Goal: Task Accomplishment & Management: Complete application form

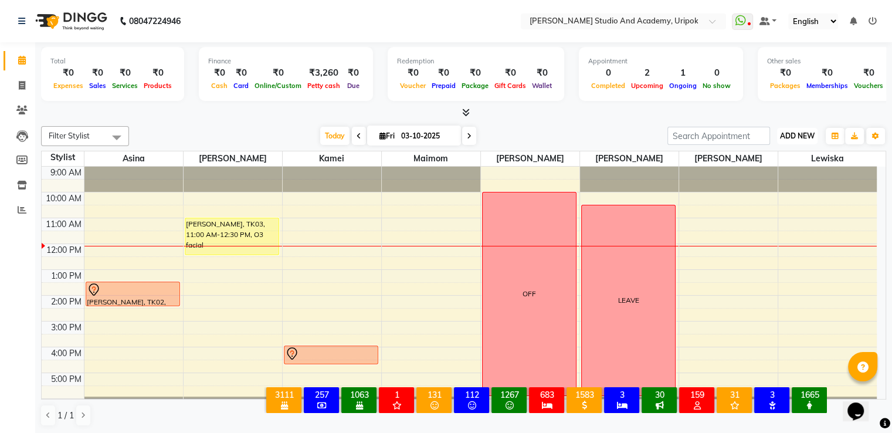
click at [781, 133] on span "ADD NEW" at bounding box center [797, 135] width 35 height 9
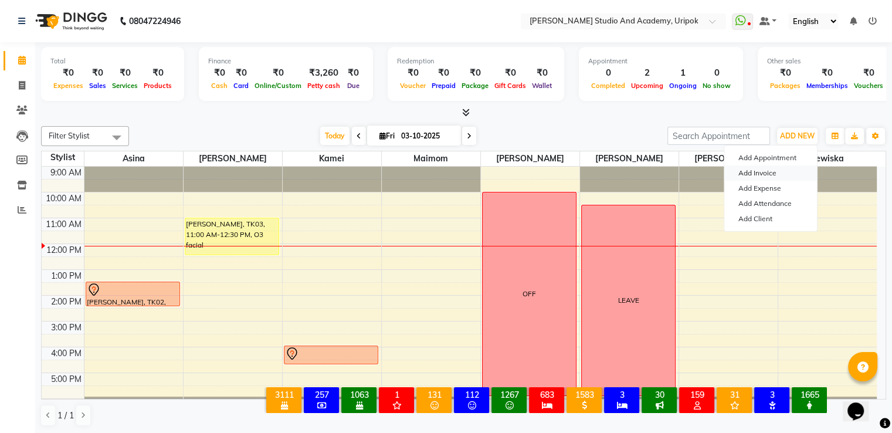
click at [757, 177] on link "Add Invoice" at bounding box center [770, 172] width 93 height 15
select select "service"
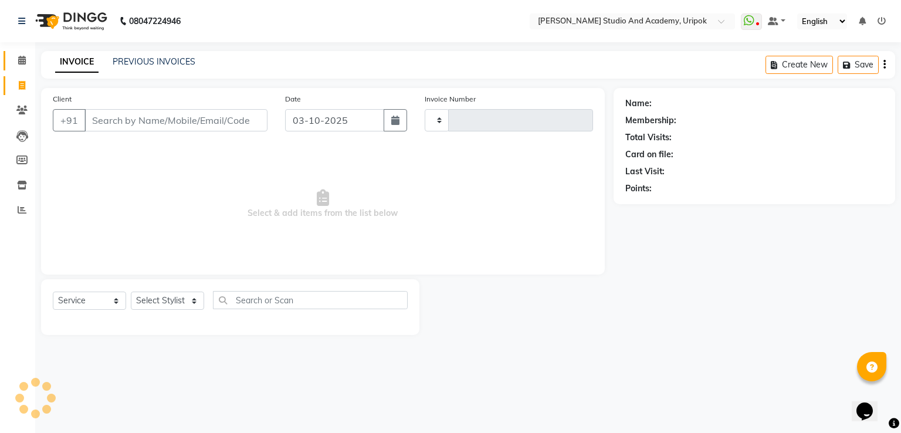
type input "1412"
select select "4880"
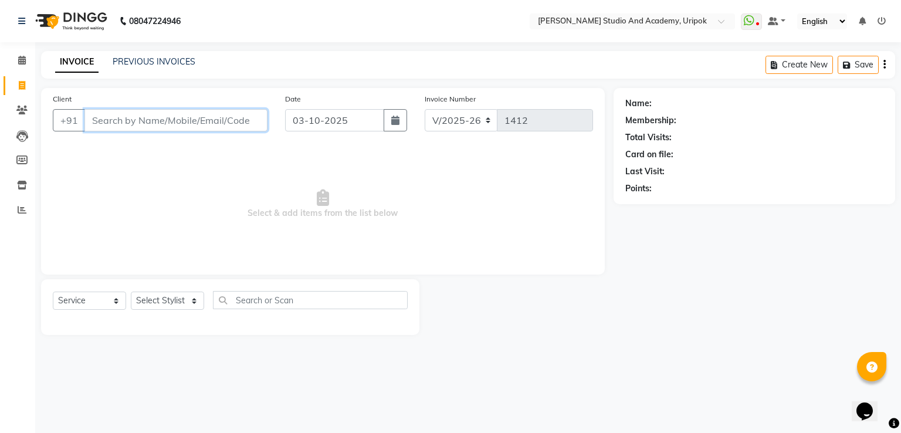
click at [212, 121] on input "Client" at bounding box center [175, 120] width 183 height 22
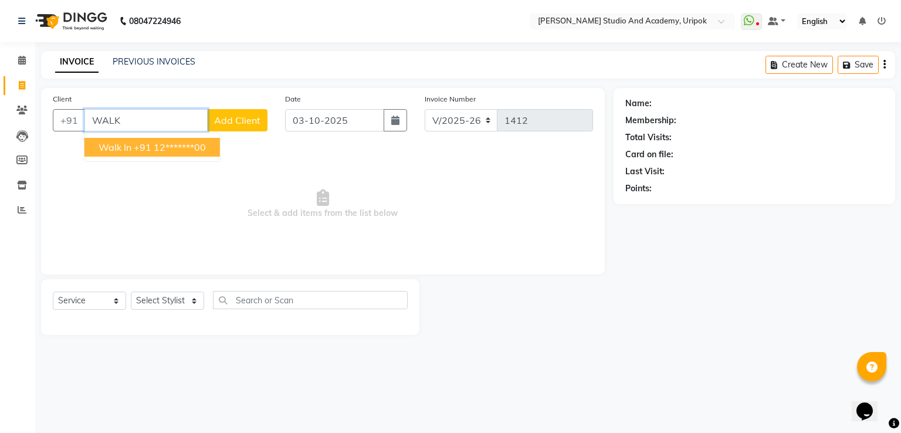
click at [182, 144] on ngb-highlight "+91 12*******00" at bounding box center [170, 147] width 72 height 12
type input "12*******00"
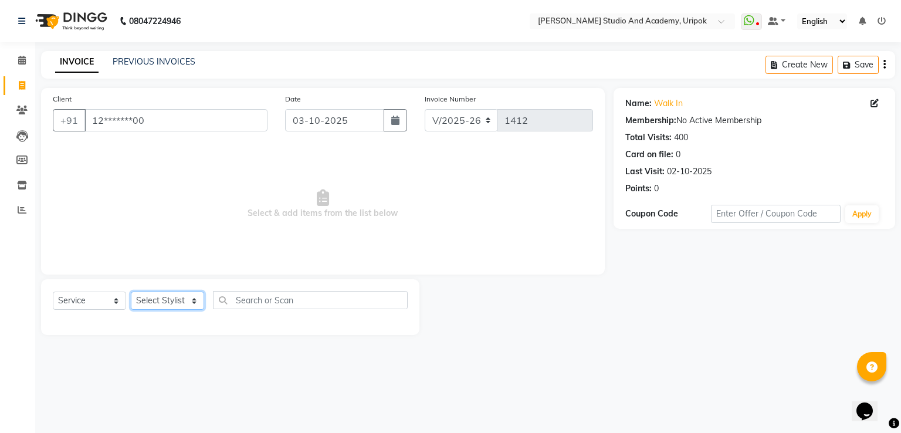
click at [191, 304] on select "Select Stylist [PERSON_NAME] [PERSON_NAME] [PERSON_NAME] [PERSON_NAME] [PERSON_…" at bounding box center [167, 301] width 73 height 18
select select "29613"
click at [131, 292] on select "Select Stylist [PERSON_NAME] [PERSON_NAME] [PERSON_NAME] [PERSON_NAME] [PERSON_…" at bounding box center [167, 301] width 73 height 18
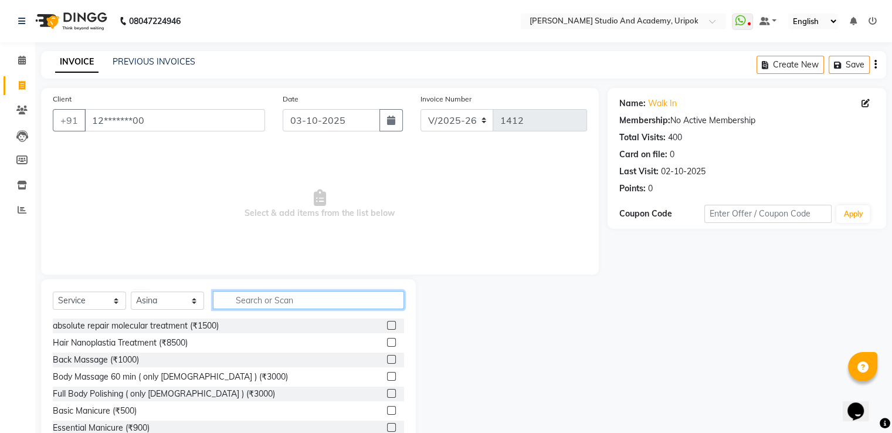
click at [242, 304] on input "text" at bounding box center [308, 300] width 191 height 18
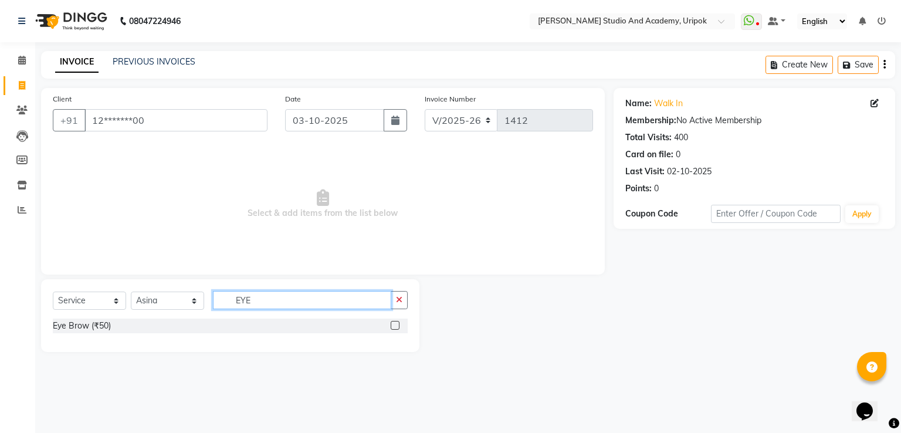
type input "EYE"
click at [395, 325] on label at bounding box center [395, 325] width 9 height 9
click at [395, 325] on input "checkbox" at bounding box center [395, 326] width 8 height 8
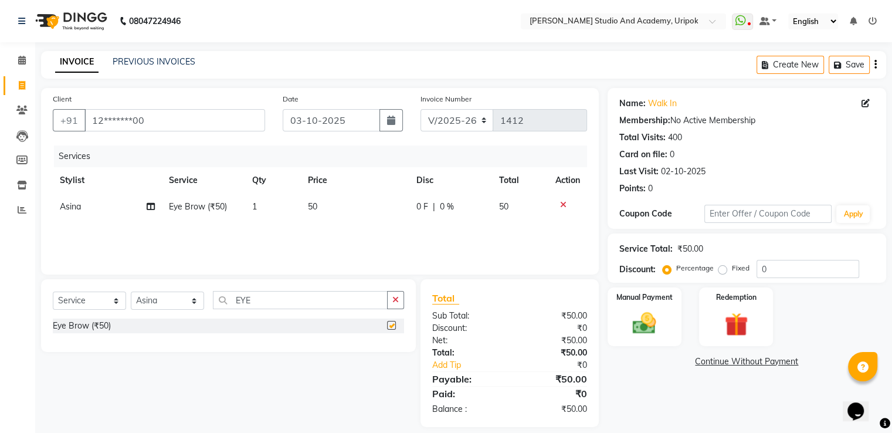
checkbox input "false"
click at [677, 306] on div "Manual Payment" at bounding box center [644, 316] width 77 height 60
click at [699, 364] on span "CASH" at bounding box center [705, 361] width 25 height 13
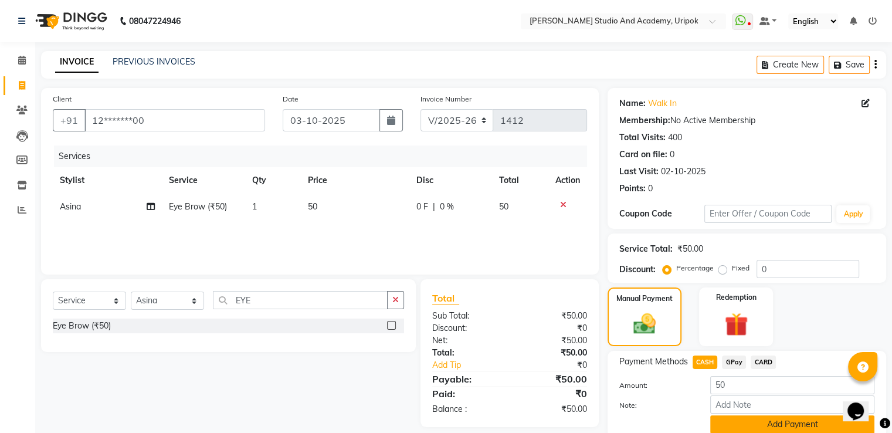
click at [738, 427] on button "Add Payment" at bounding box center [792, 424] width 164 height 18
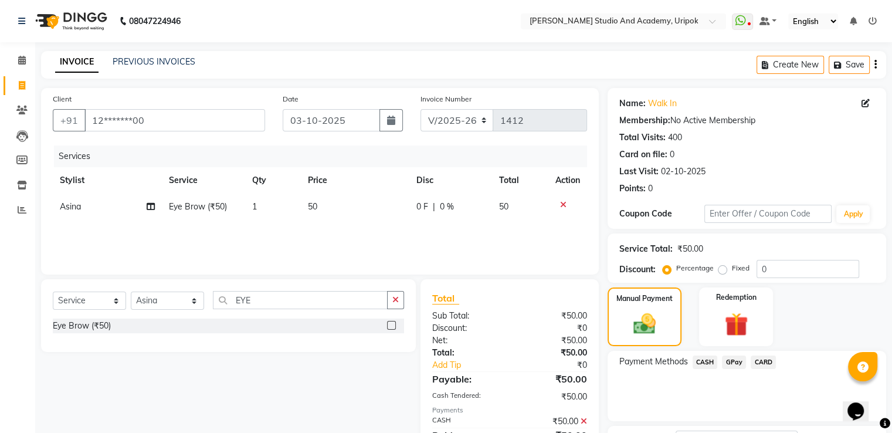
scroll to position [96, 0]
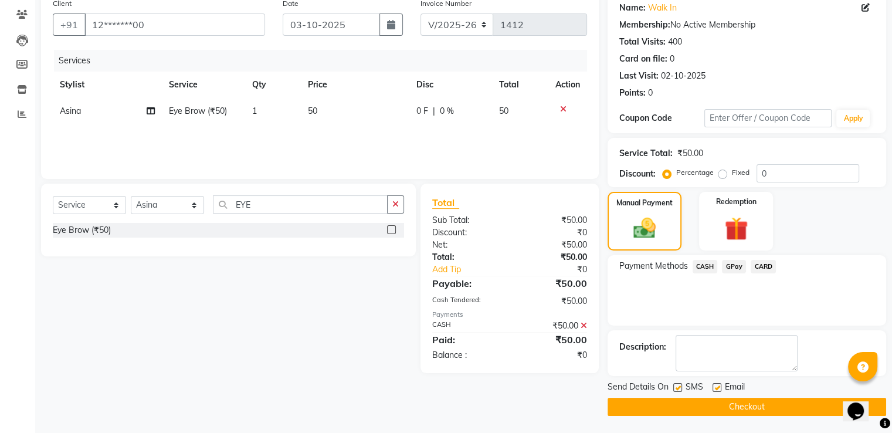
click at [750, 403] on button "Checkout" at bounding box center [747, 407] width 279 height 18
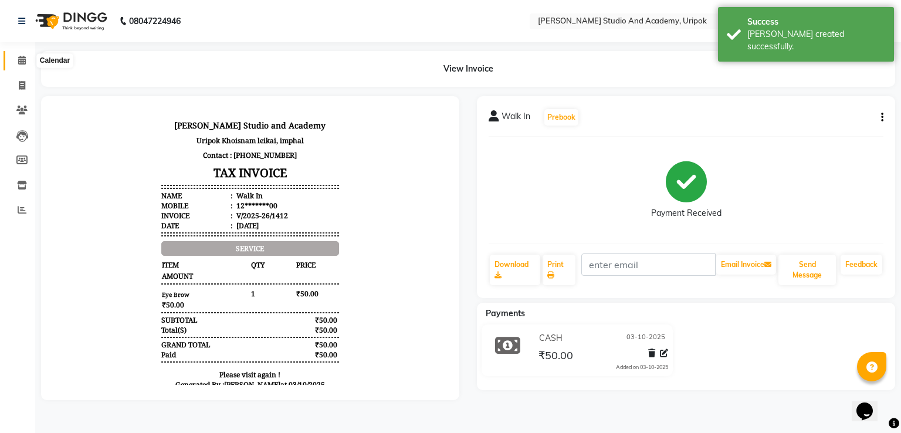
click at [21, 61] on icon at bounding box center [22, 60] width 8 height 9
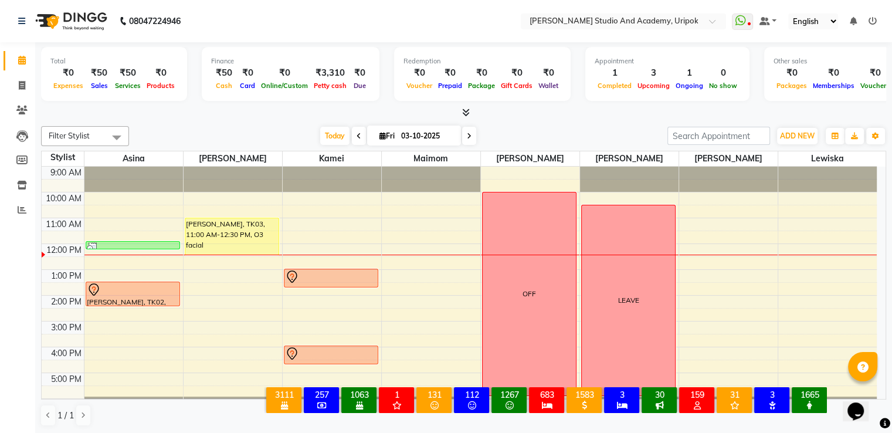
click at [537, 116] on div at bounding box center [463, 113] width 845 height 12
click at [14, 83] on span at bounding box center [22, 85] width 21 height 13
select select "service"
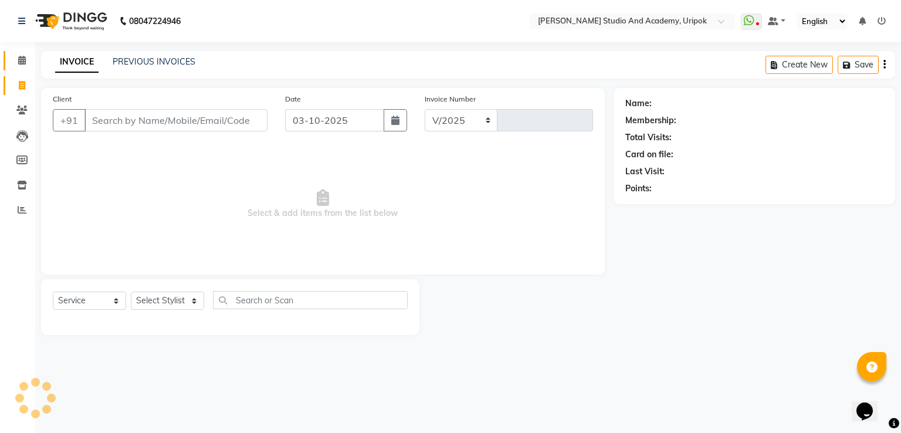
select select "4880"
type input "1413"
click at [189, 121] on input "Client" at bounding box center [175, 120] width 183 height 22
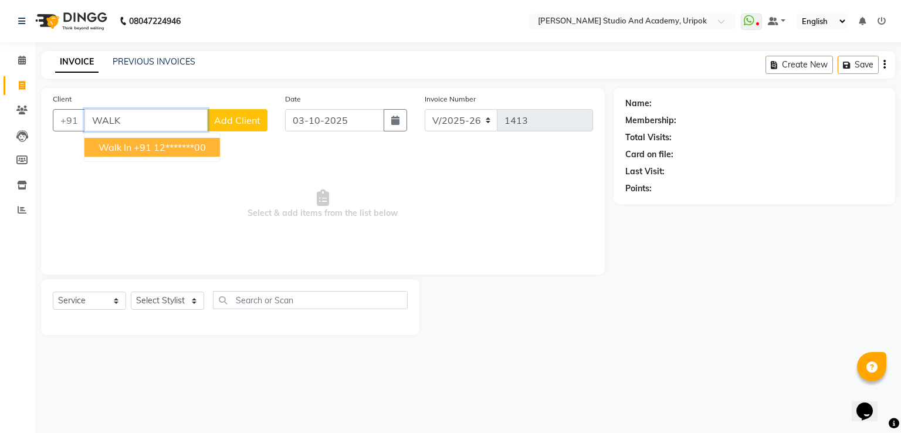
click at [183, 148] on ngb-highlight "+91 12*******00" at bounding box center [170, 147] width 72 height 12
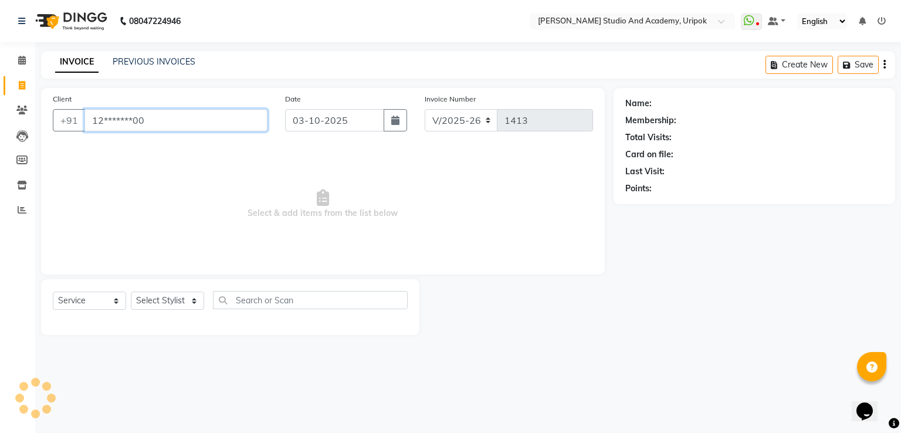
type input "12*******00"
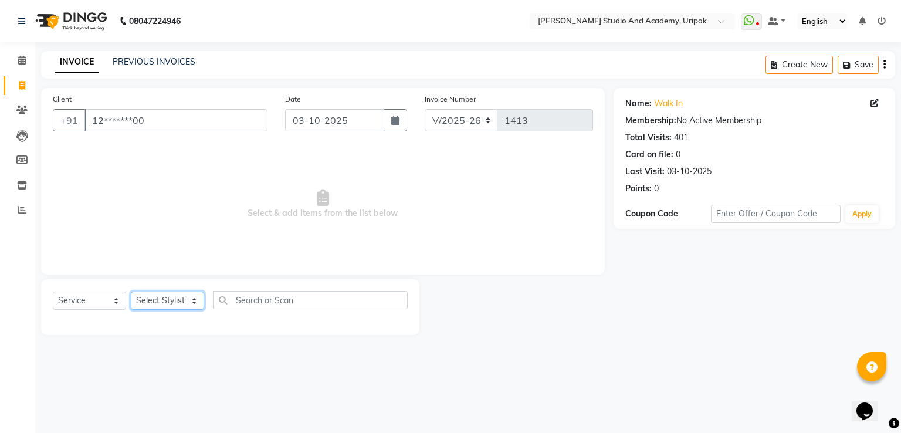
click at [171, 294] on select "Select Stylist [PERSON_NAME] [PERSON_NAME] [PERSON_NAME] [PERSON_NAME] [PERSON_…" at bounding box center [167, 301] width 73 height 18
select select "29613"
click at [131, 292] on select "Select Stylist [PERSON_NAME] [PERSON_NAME] [PERSON_NAME] [PERSON_NAME] [PERSON_…" at bounding box center [167, 301] width 73 height 18
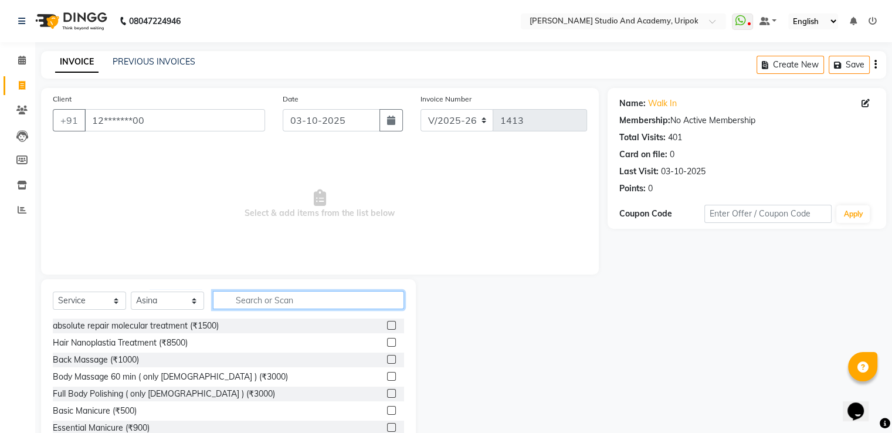
click at [292, 300] on input "text" at bounding box center [308, 300] width 191 height 18
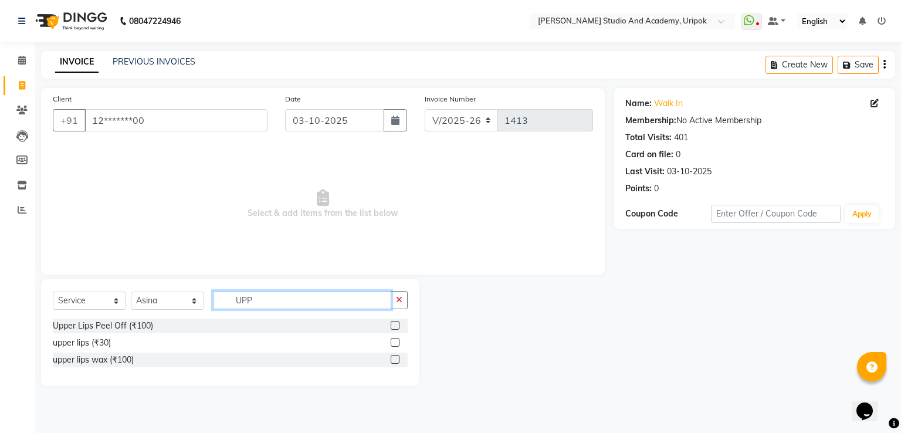
type input "UPP"
click at [395, 341] on label at bounding box center [395, 342] width 9 height 9
click at [395, 341] on input "checkbox" at bounding box center [395, 343] width 8 height 8
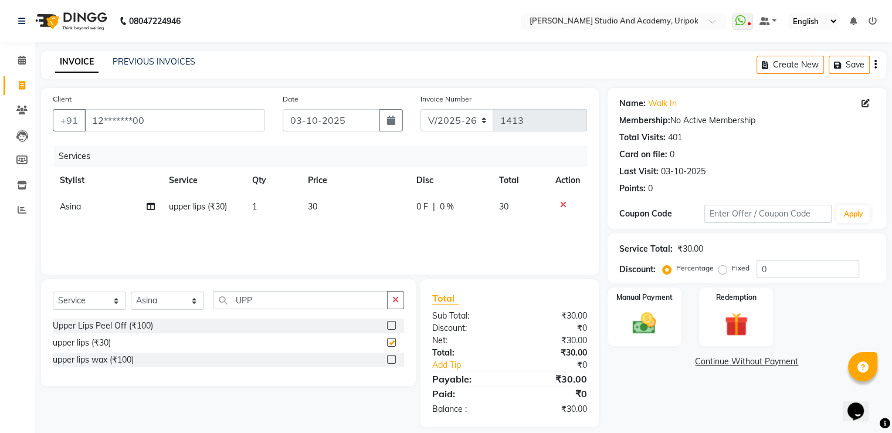
checkbox input "false"
click at [335, 303] on input "UPP" at bounding box center [300, 300] width 175 height 18
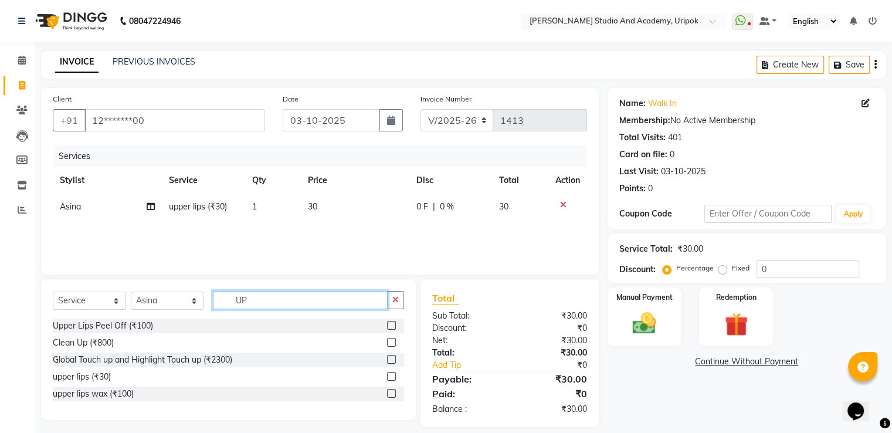
type input "U"
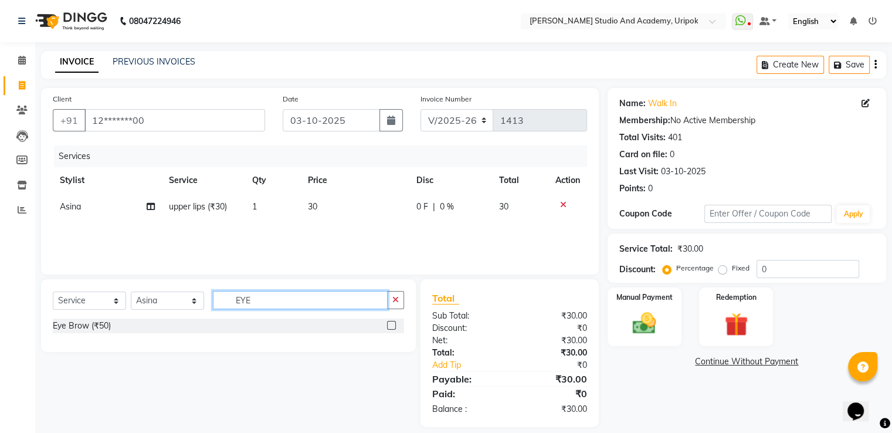
type input "EYE"
click at [388, 325] on label at bounding box center [391, 325] width 9 height 9
click at [388, 325] on input "checkbox" at bounding box center [391, 326] width 8 height 8
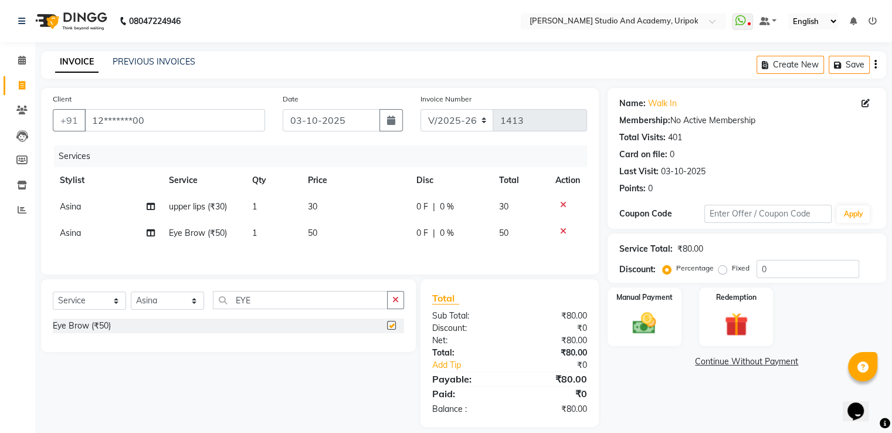
checkbox input "false"
click at [650, 321] on img at bounding box center [644, 324] width 39 height 28
click at [706, 367] on span "CASH" at bounding box center [705, 361] width 25 height 13
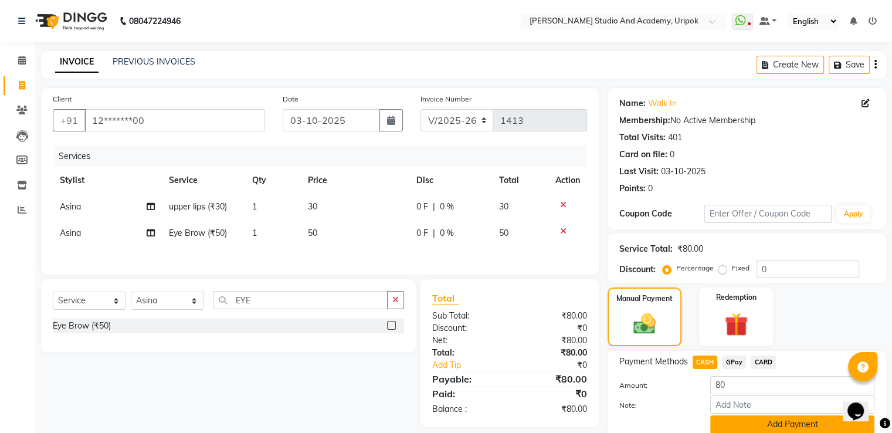
click at [736, 419] on button "Add Payment" at bounding box center [792, 424] width 164 height 18
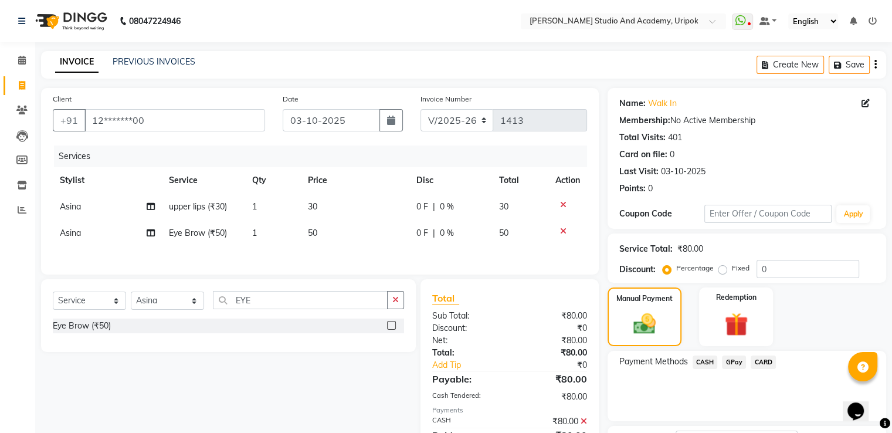
scroll to position [96, 0]
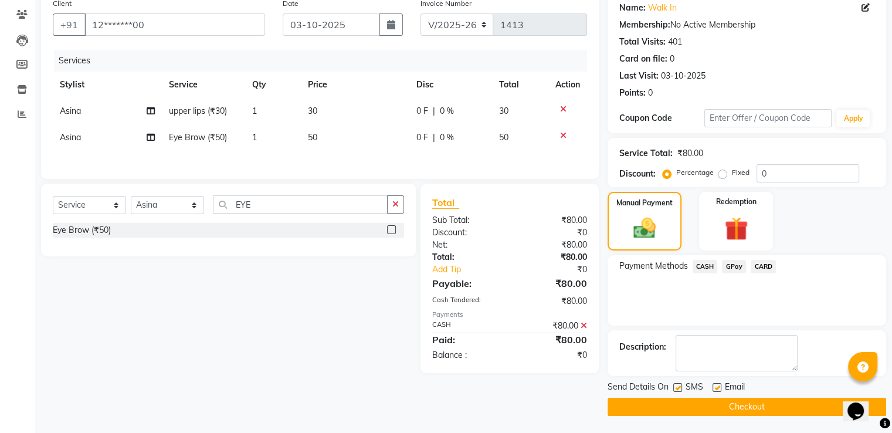
click at [773, 400] on button "Checkout" at bounding box center [747, 407] width 279 height 18
